Goal: Information Seeking & Learning: Learn about a topic

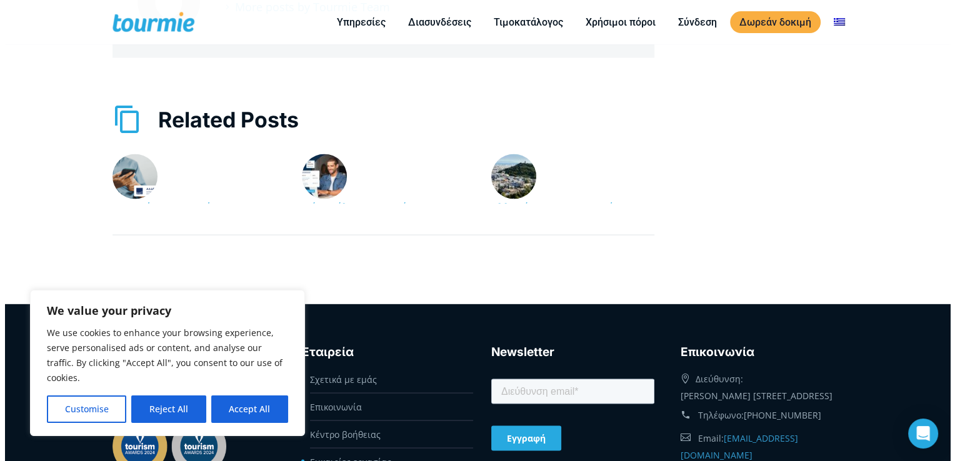
scroll to position [2446, 0]
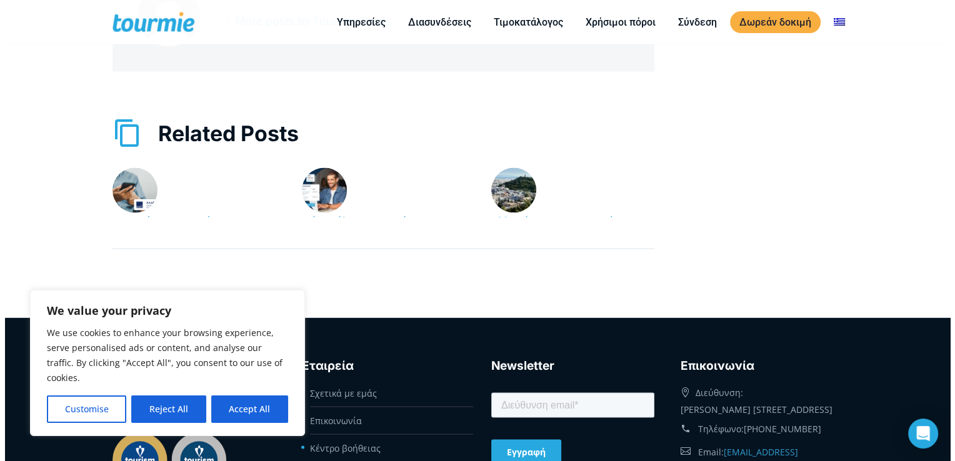
scroll to position [2373, 0]
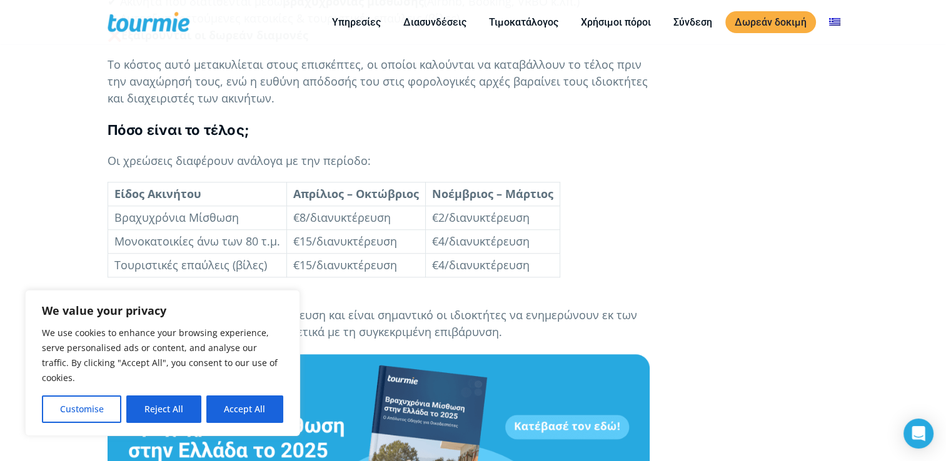
scroll to position [1134, 0]
